Goal: Information Seeking & Learning: Learn about a topic

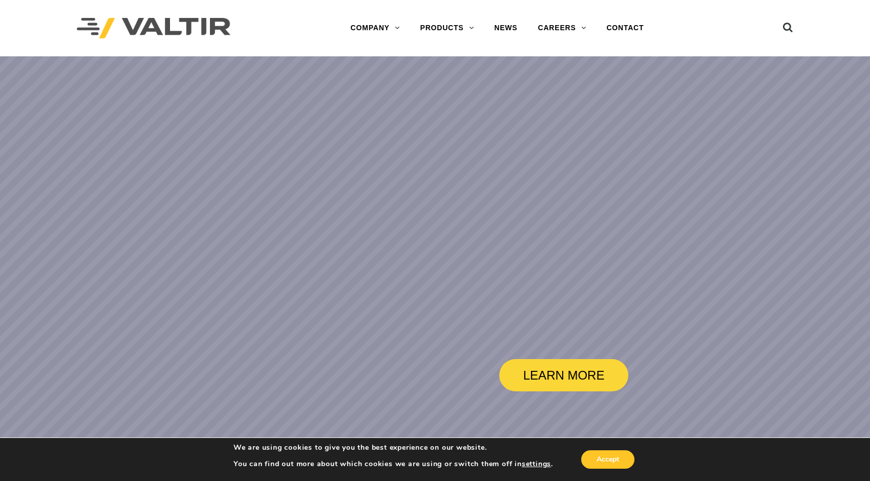
click at [795, 27] on div "Menu COMPANY ABOUT VALTIR OUR HISTORY RENTALS INTERNATIONAL PRODUCTS BARRICADES…" at bounding box center [435, 28] width 732 height 56
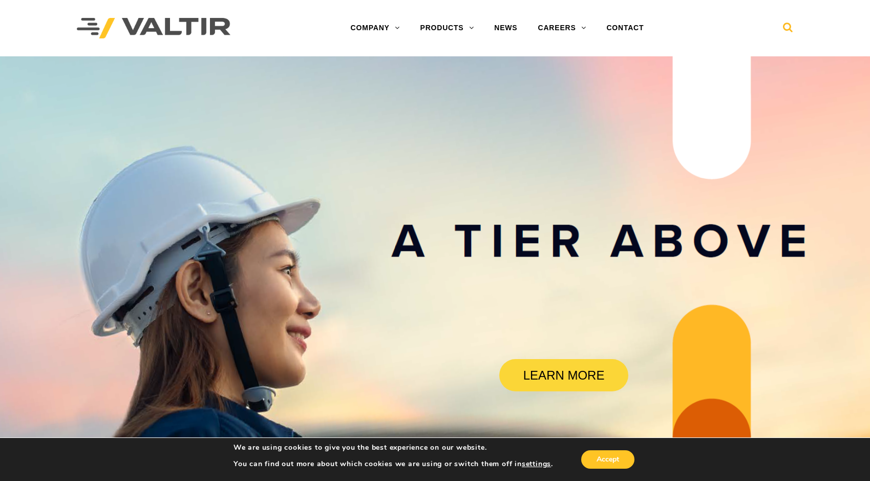
click at [790, 28] on icon at bounding box center [788, 29] width 10 height 15
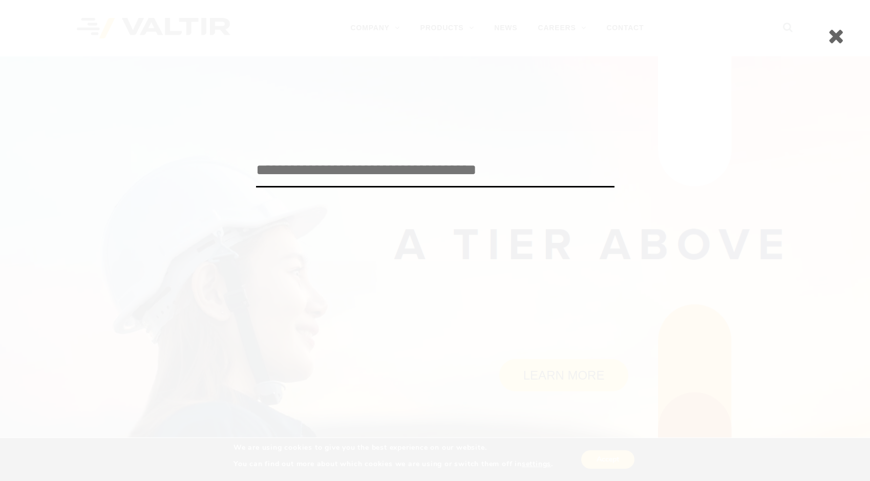
click at [836, 33] on icon at bounding box center [836, 36] width 16 height 20
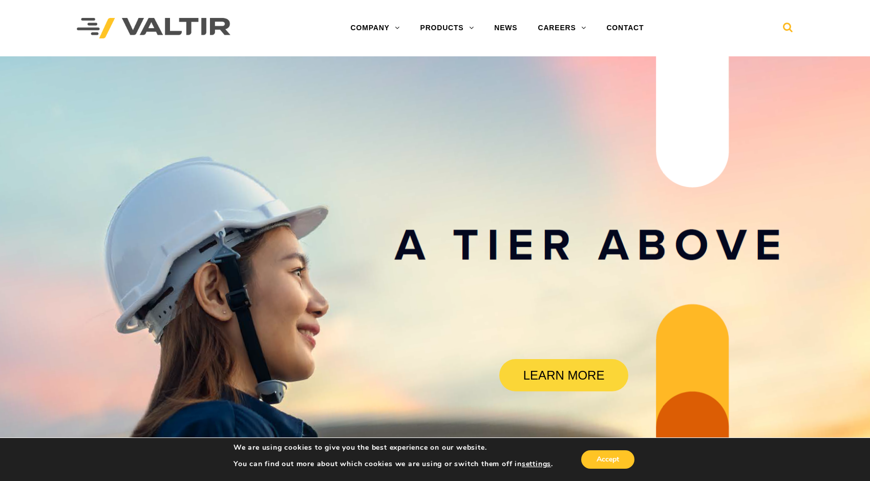
click at [785, 27] on icon at bounding box center [788, 29] width 10 height 15
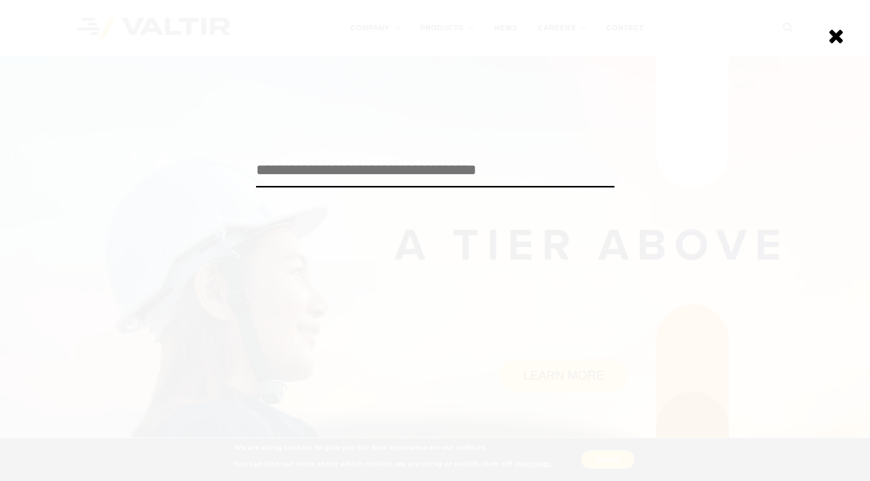
click at [354, 166] on input "search" at bounding box center [435, 171] width 359 height 34
paste input "********"
type input "********"
click input "******" at bounding box center [0, 0] width 0 height 0
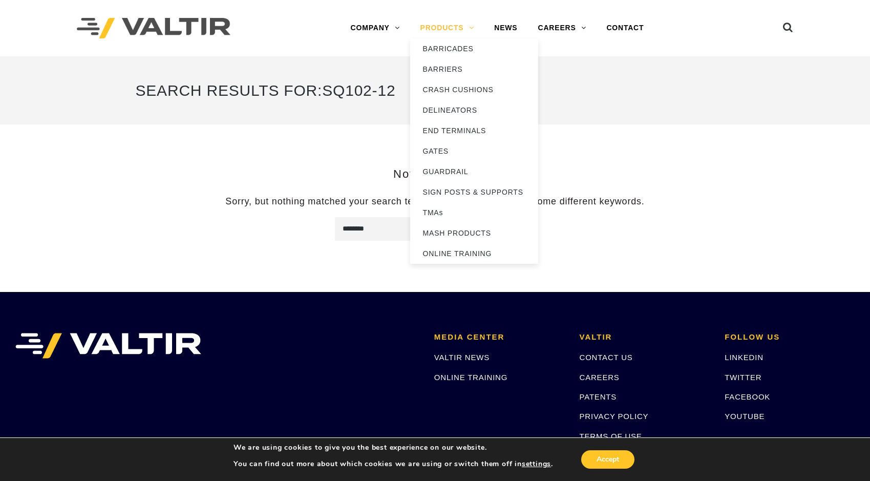
click at [450, 28] on link "PRODUCTS" at bounding box center [447, 28] width 74 height 20
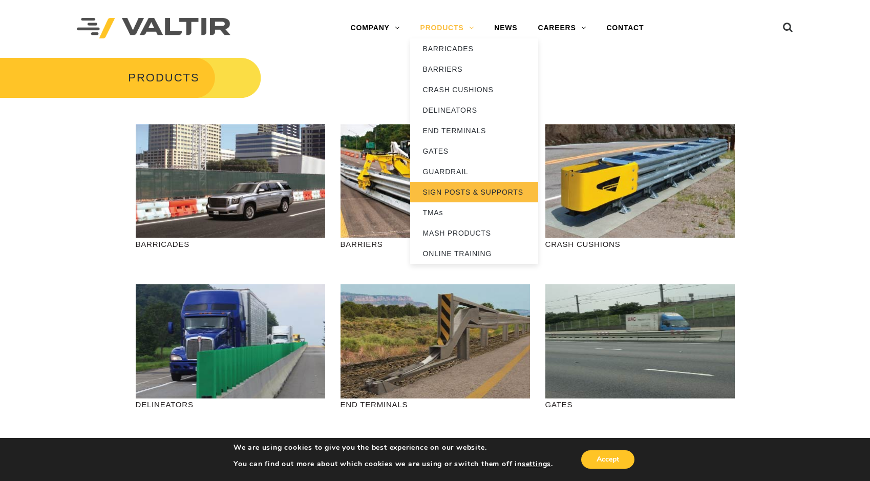
click at [485, 194] on link "SIGN POSTS & SUPPORTS" at bounding box center [474, 192] width 128 height 20
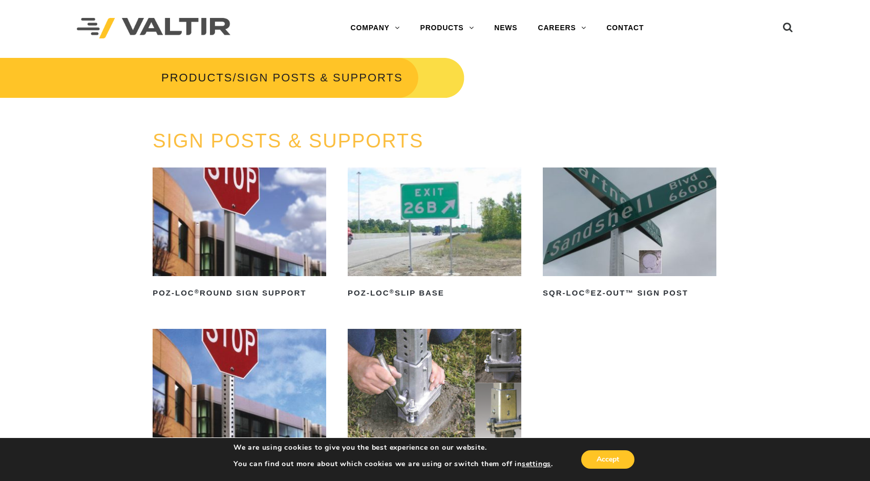
scroll to position [96, 0]
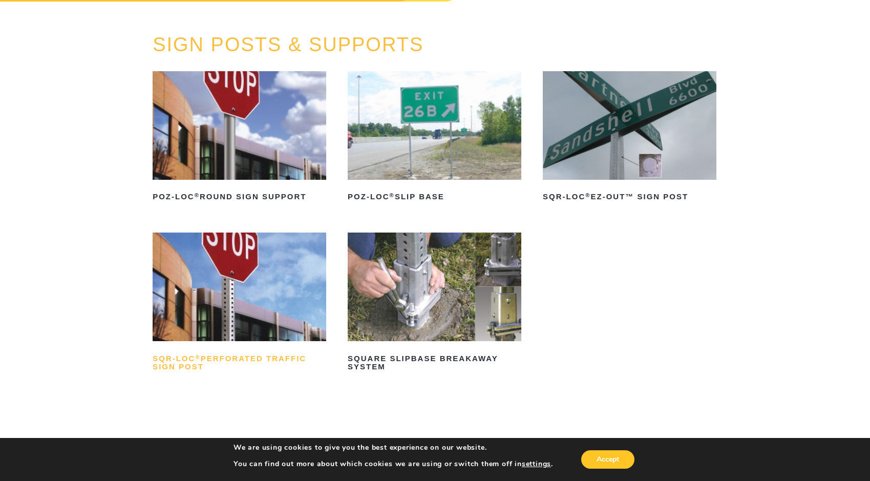
click at [235, 358] on h2 "SQR-LOC ® Perforated Traffic Sign Post" at bounding box center [240, 362] width 174 height 25
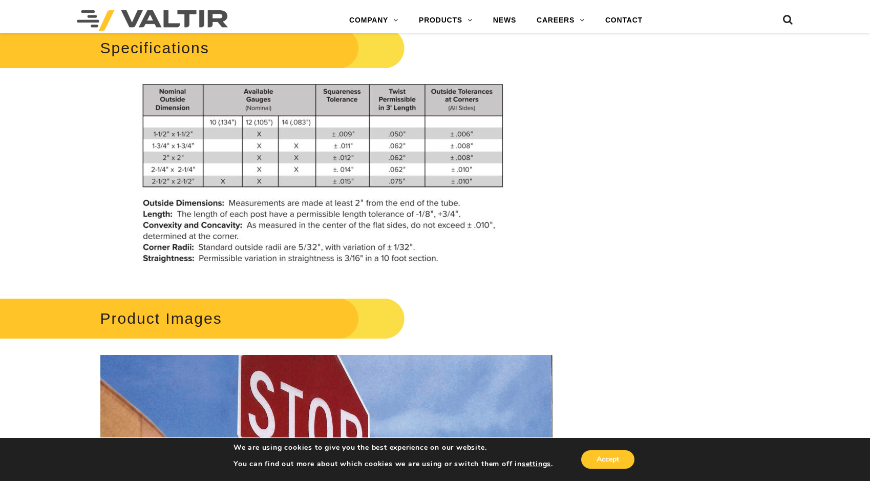
scroll to position [852, 0]
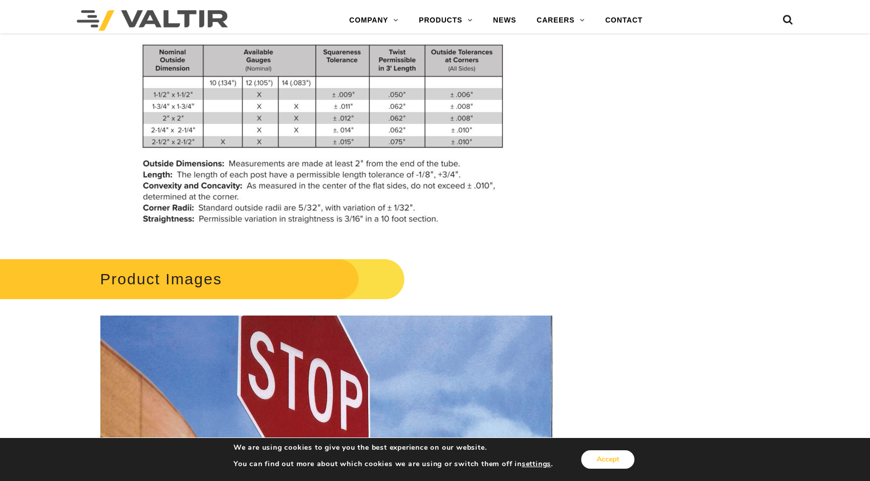
click at [593, 455] on button "Accept" at bounding box center [607, 459] width 53 height 18
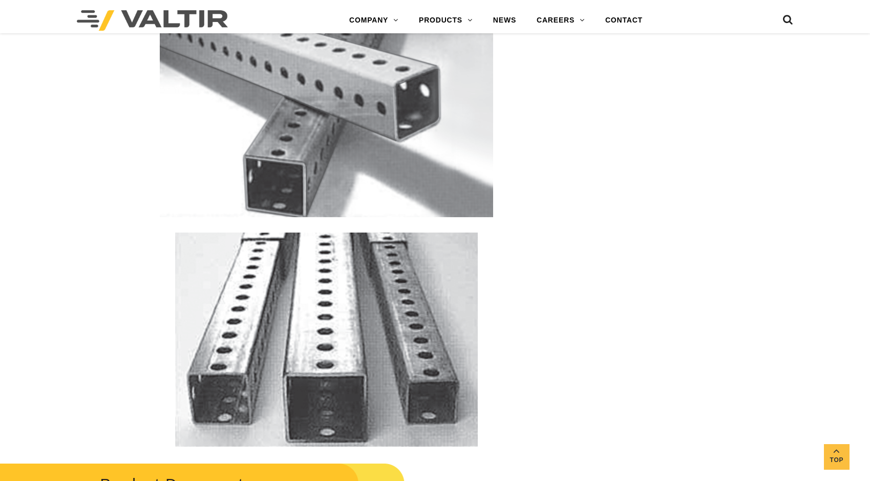
scroll to position [1788, 0]
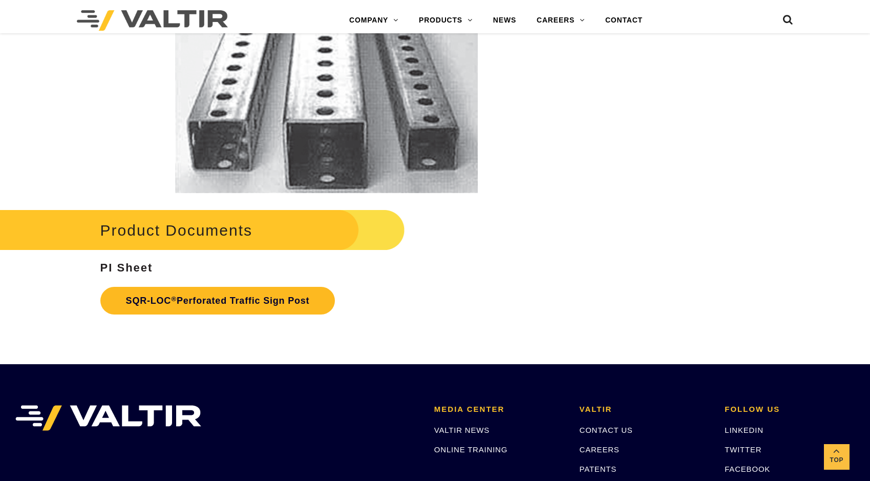
click at [194, 308] on link "SQR-LOC ® Perforated Traffic Sign Post" at bounding box center [217, 301] width 235 height 28
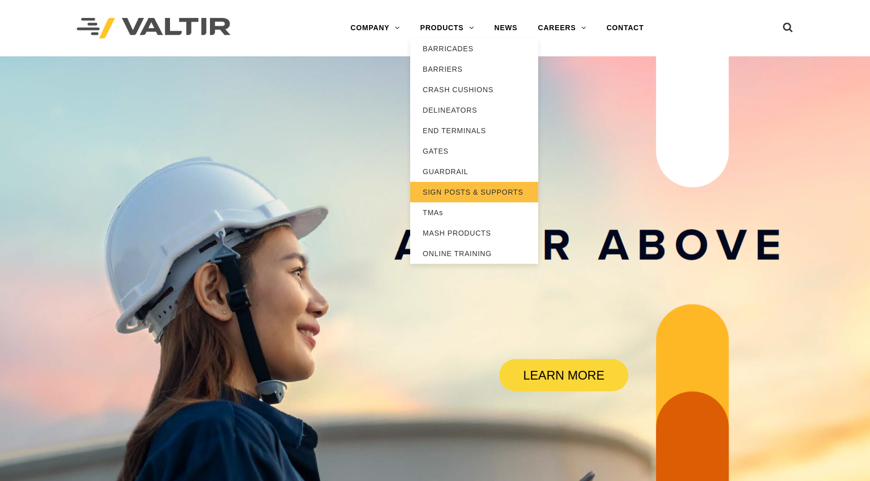
click at [472, 192] on link "SIGN POSTS & SUPPORTS" at bounding box center [474, 192] width 128 height 20
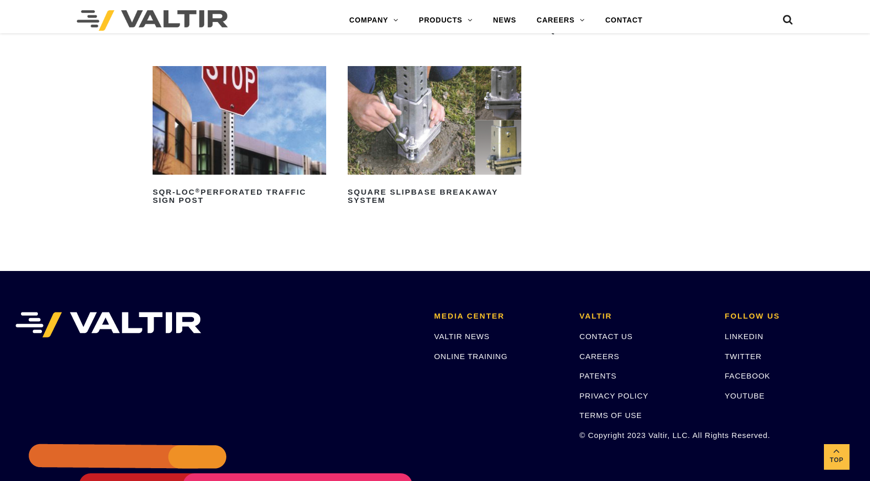
scroll to position [223, 0]
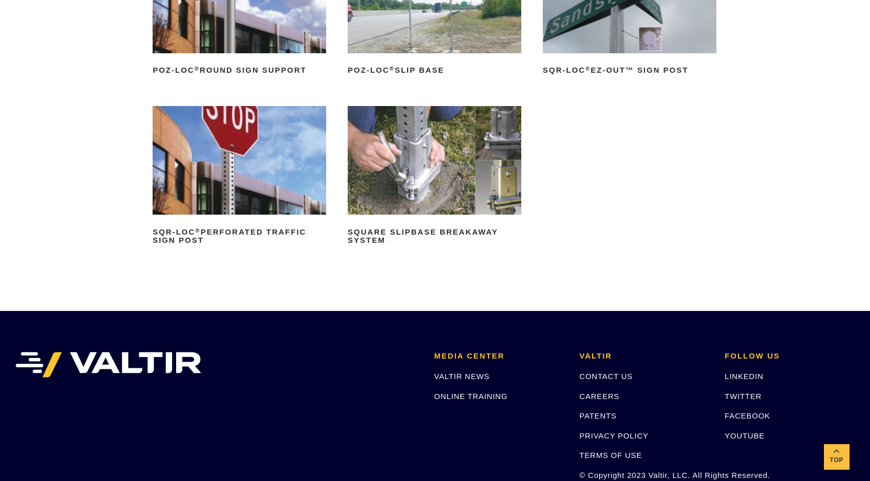
click at [463, 197] on img at bounding box center [435, 160] width 174 height 109
click at [250, 153] on img at bounding box center [240, 160] width 174 height 109
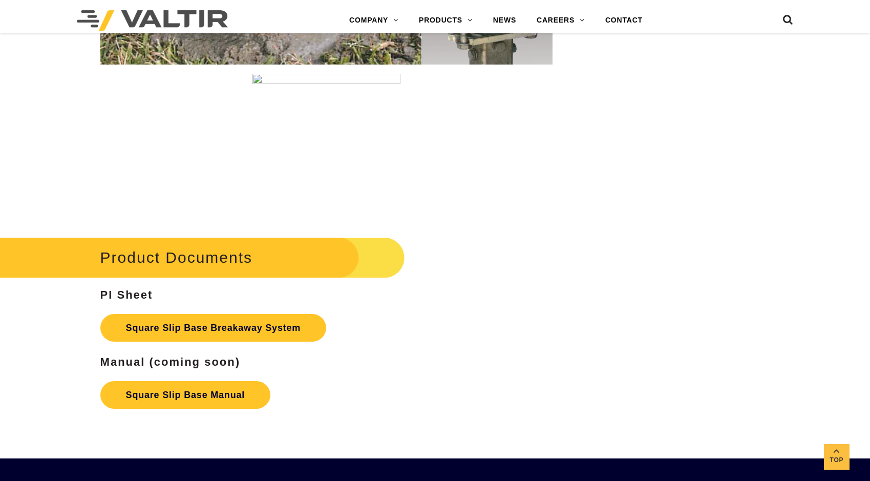
scroll to position [1812, 0]
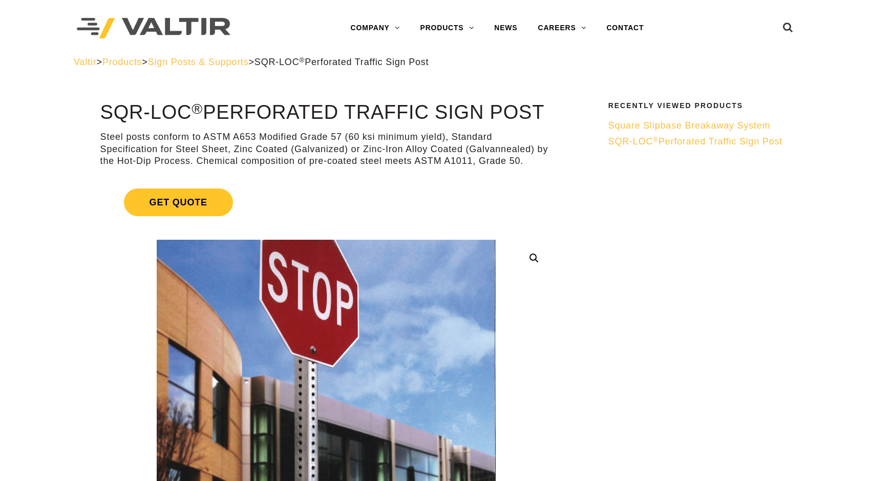
scroll to position [29, 0]
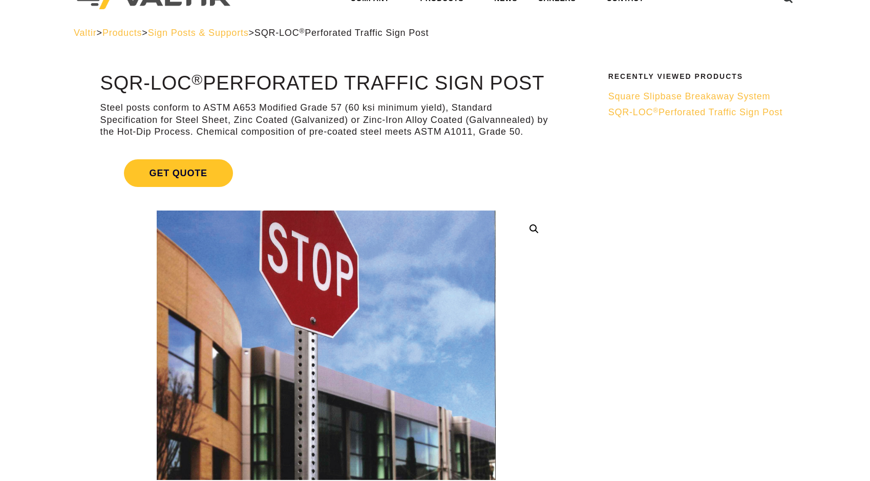
click at [628, 113] on span "SQR-LOC ® Perforated Traffic Sign Post" at bounding box center [695, 112] width 175 height 10
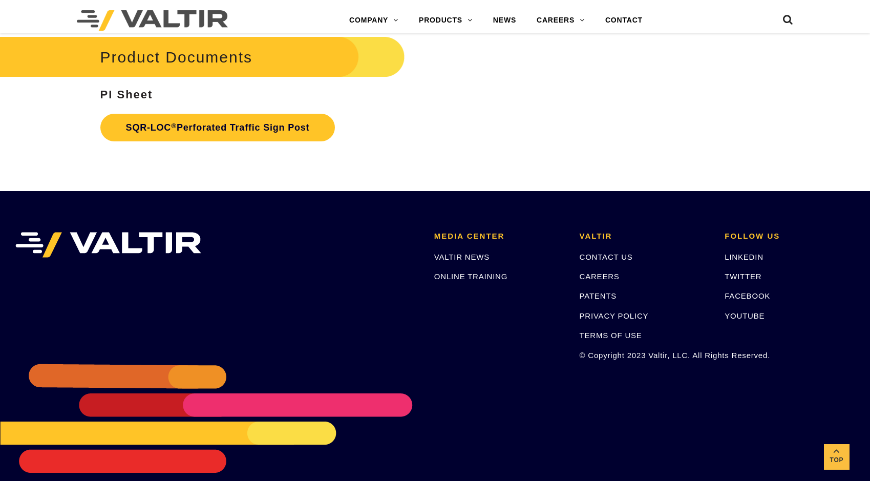
scroll to position [1979, 0]
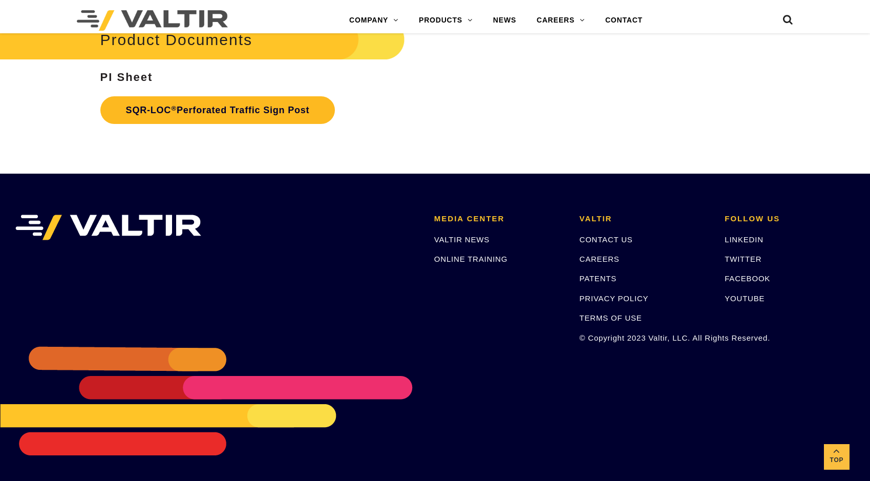
click at [297, 119] on link "SQR-LOC ® Perforated Traffic Sign Post" at bounding box center [217, 110] width 235 height 28
